Goal: Book appointment/travel/reservation

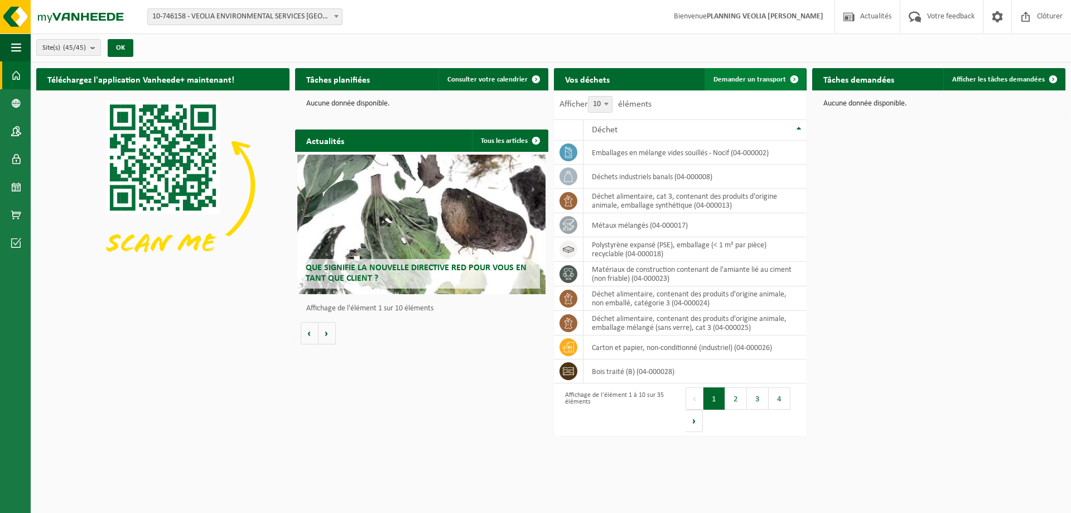
click at [756, 79] on span "Demander un transport" at bounding box center [750, 79] width 73 height 7
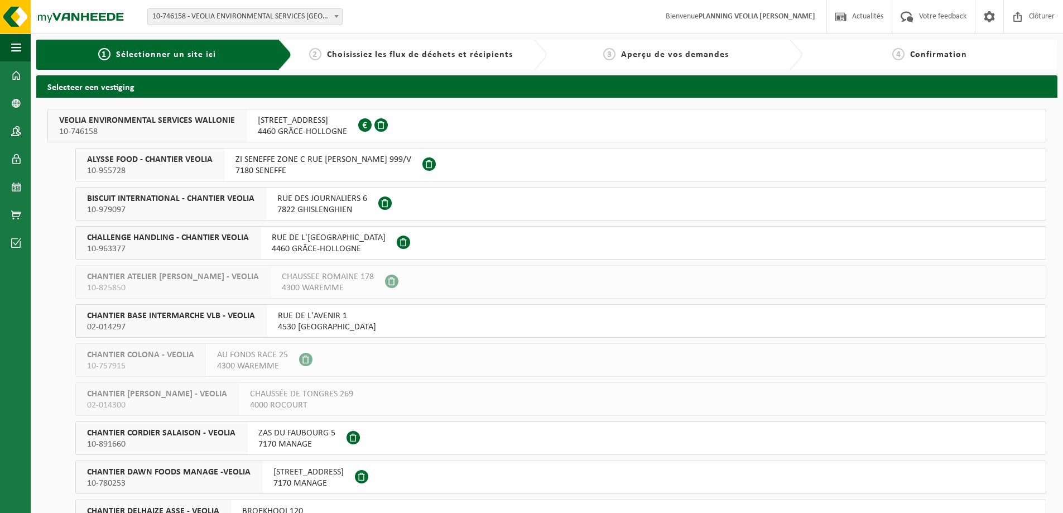
click at [169, 316] on span "CHANTIER BASE INTERMARCHE VLB - VEOLIA" at bounding box center [171, 315] width 168 height 11
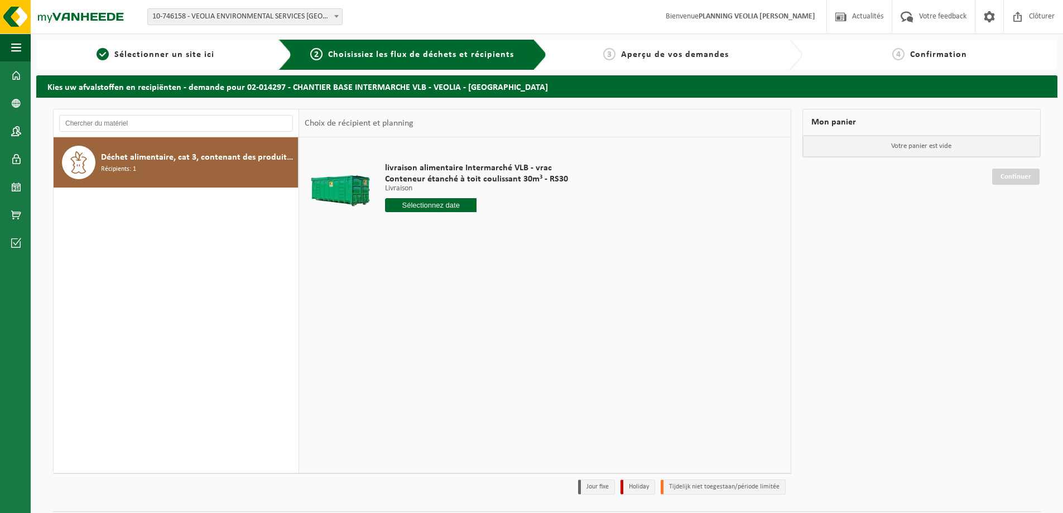
click at [420, 204] on input "text" at bounding box center [431, 205] width 92 height 14
click at [437, 302] on div "17" at bounding box center [435, 304] width 20 height 18
type input "à partir de [DATE]"
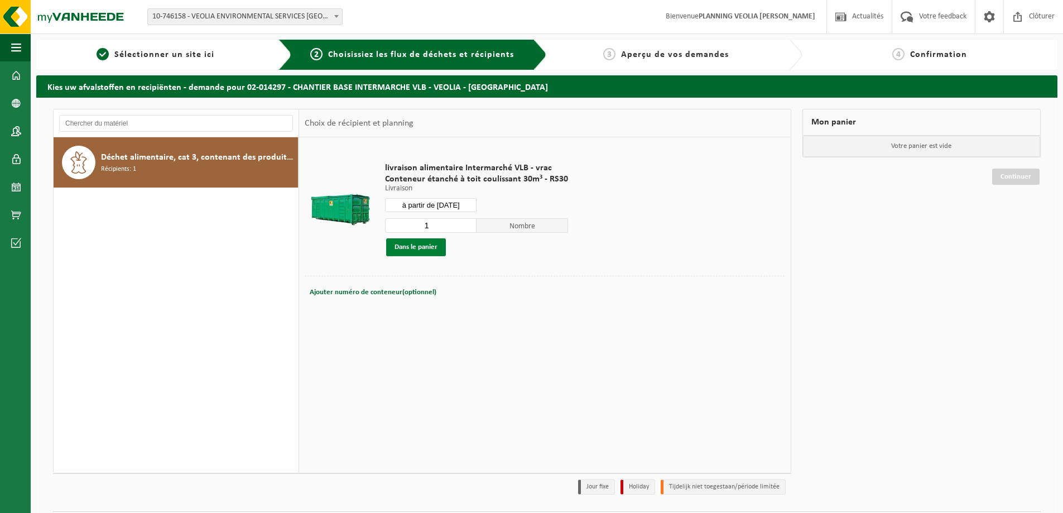
click at [417, 244] on button "Dans le panier" at bounding box center [416, 247] width 60 height 18
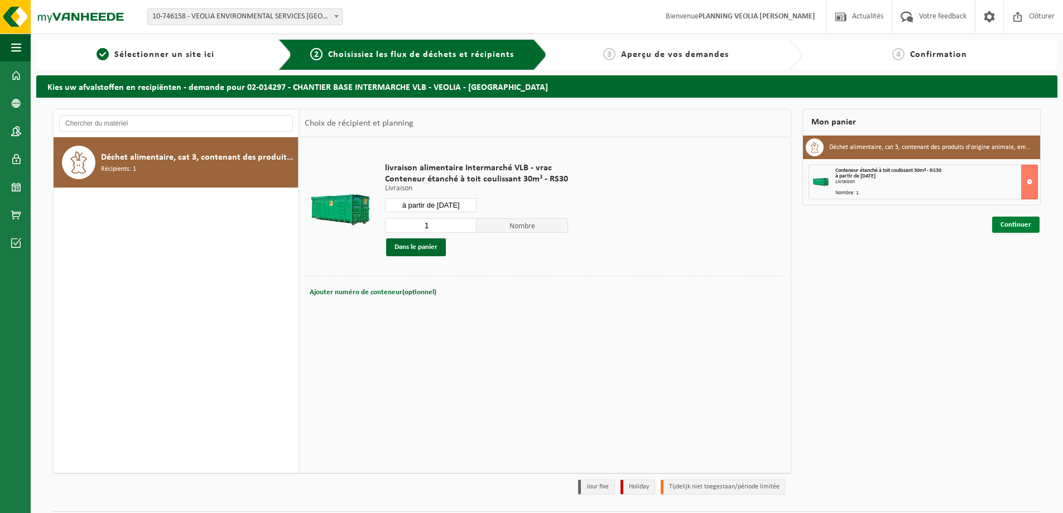
click at [1014, 225] on link "Continuer" at bounding box center [1015, 225] width 47 height 16
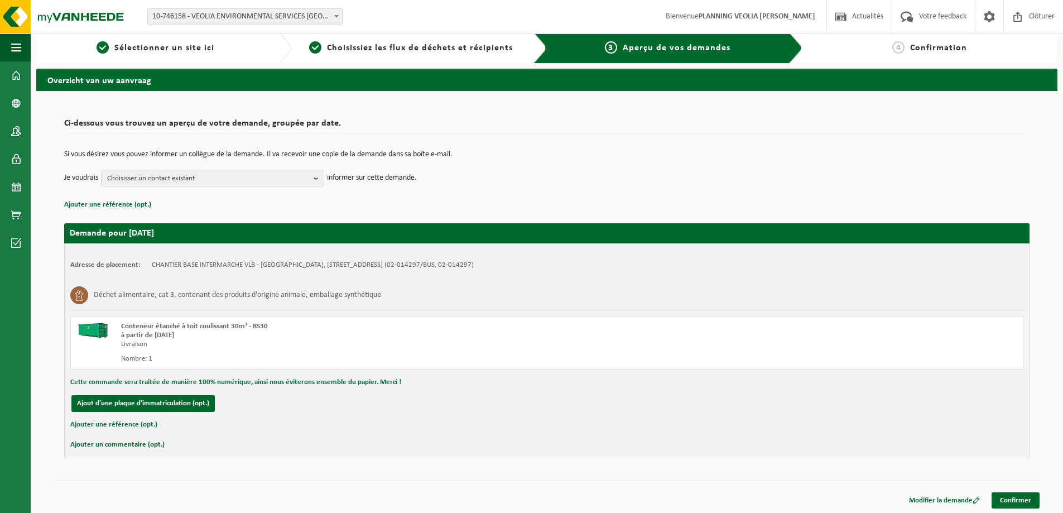
scroll to position [8, 0]
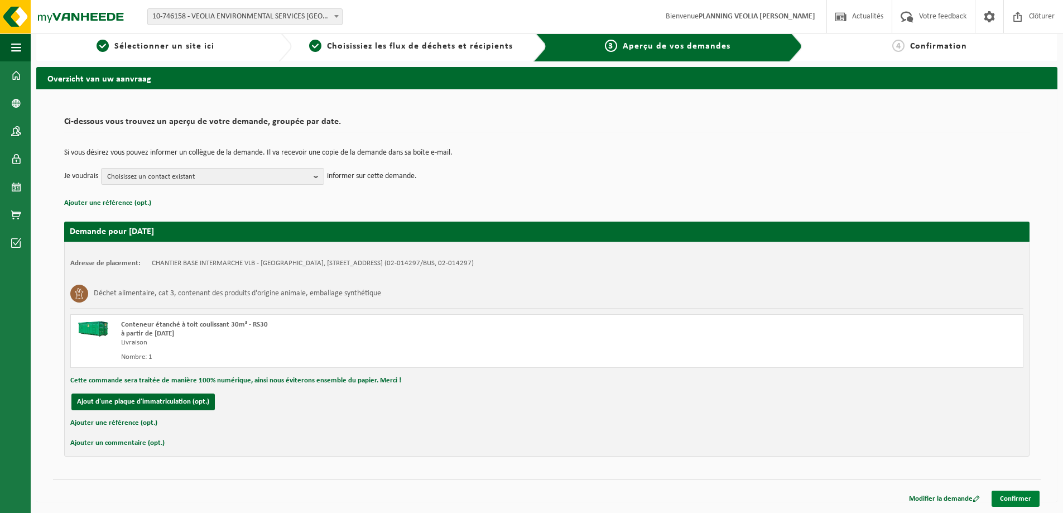
click at [1009, 502] on link "Confirmer" at bounding box center [1016, 499] width 48 height 16
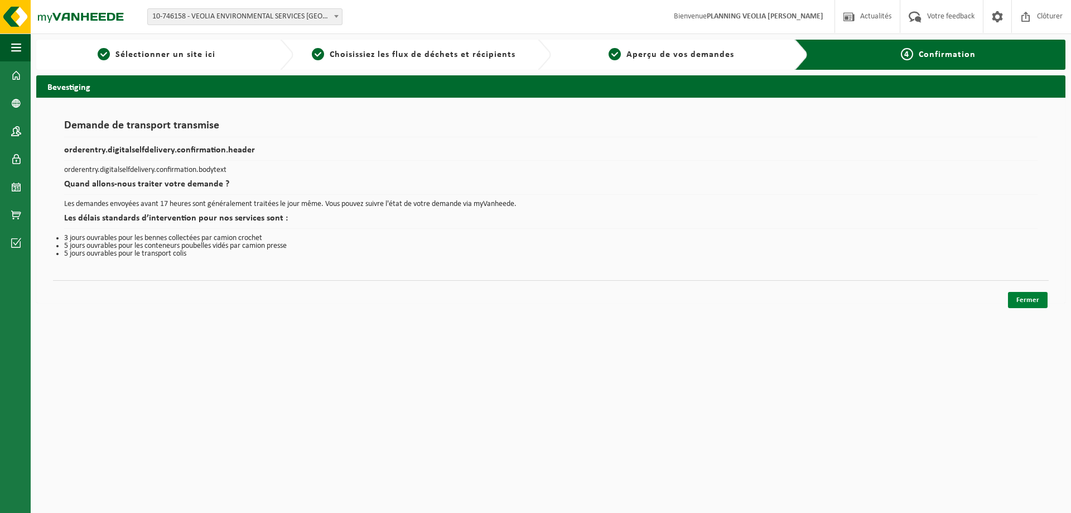
click at [1018, 296] on link "Fermer" at bounding box center [1028, 300] width 40 height 16
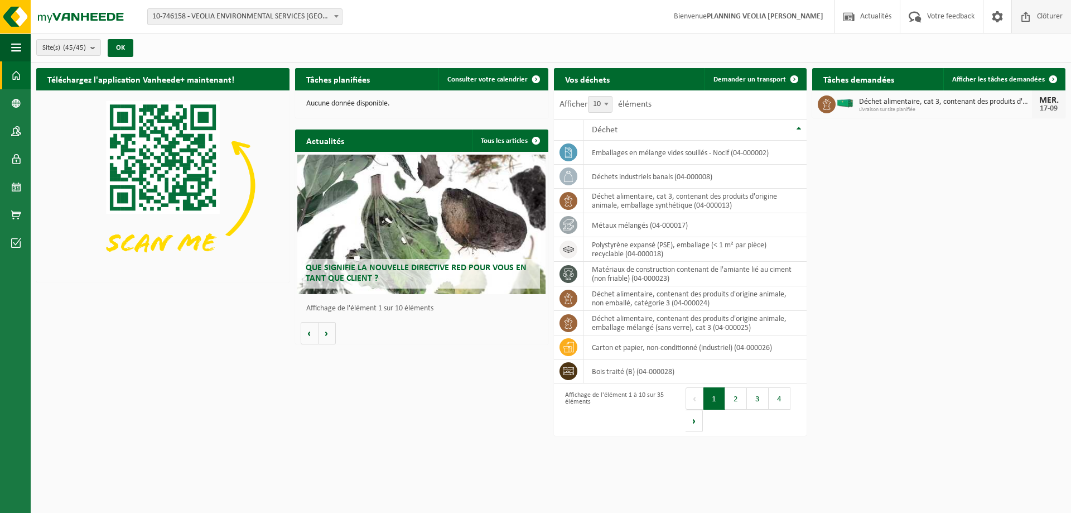
click at [1055, 17] on span "Clôturer" at bounding box center [1050, 16] width 31 height 33
